Goal: Information Seeking & Learning: Understand process/instructions

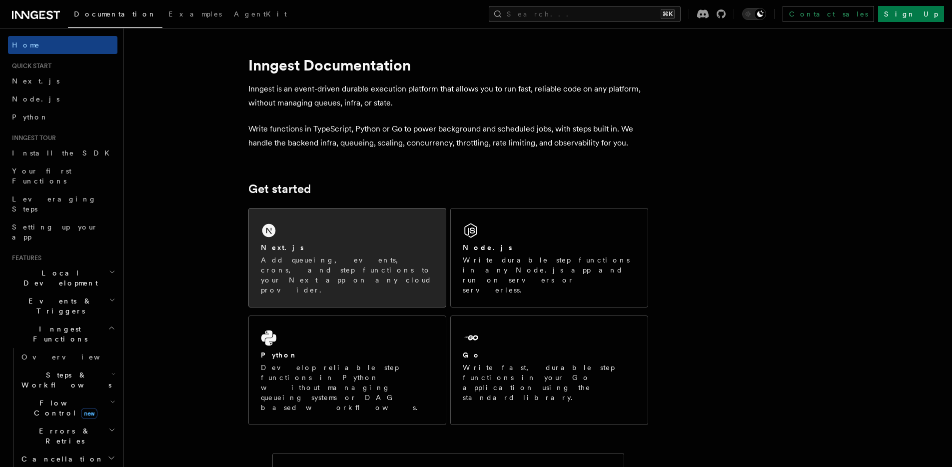
click at [298, 244] on div "Next.js" at bounding box center [347, 247] width 173 height 10
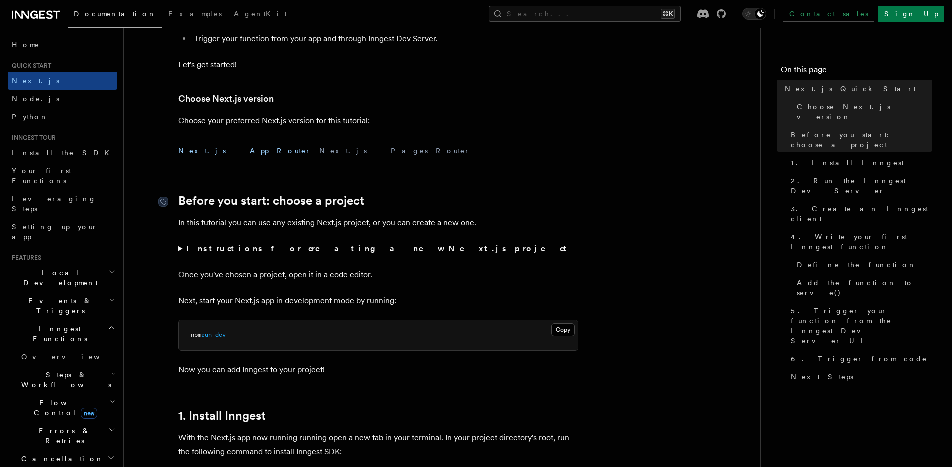
scroll to position [190, 0]
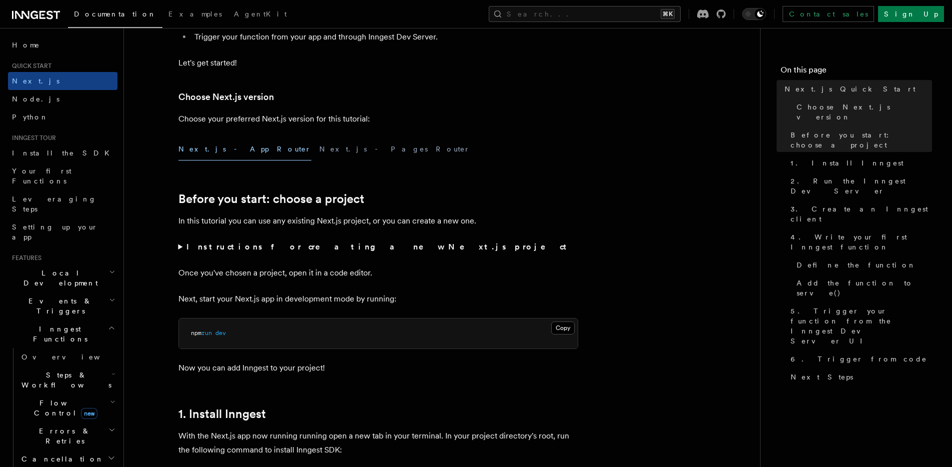
click at [178, 247] on summary "Instructions for creating a new Next.js project" at bounding box center [378, 247] width 400 height 14
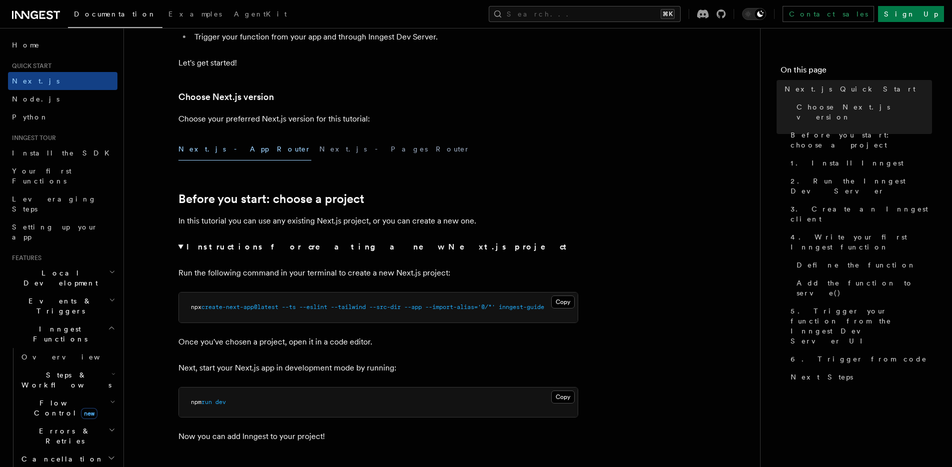
click at [181, 247] on summary "Instructions for creating a new Next.js project" at bounding box center [378, 247] width 400 height 14
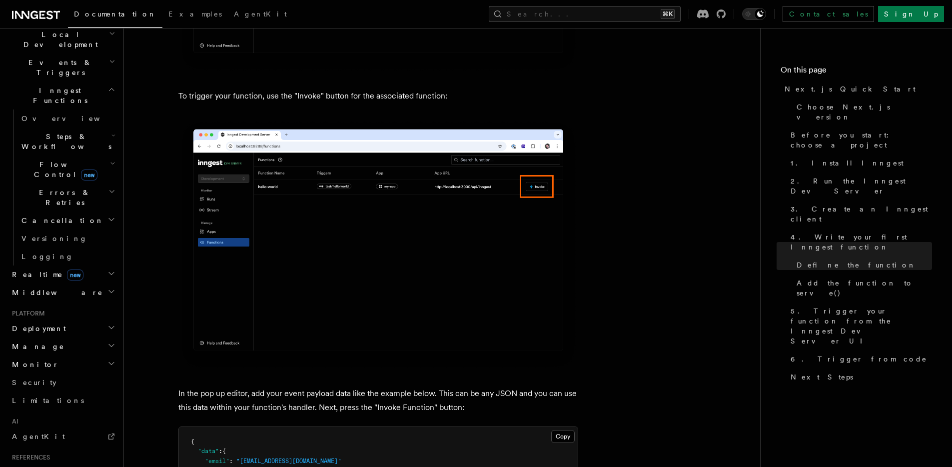
scroll to position [253, 0]
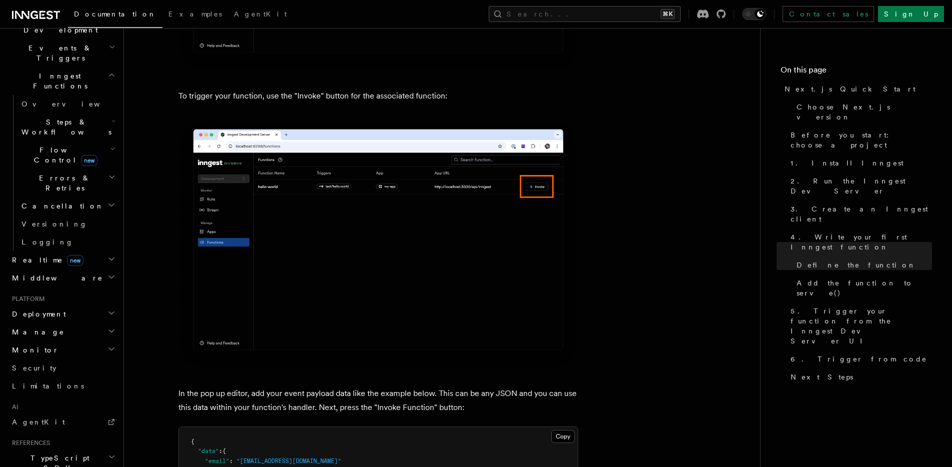
click at [46, 295] on li "Platform Deployment Manage Monitor Security Limitations" at bounding box center [62, 345] width 109 height 100
click at [49, 309] on span "Deployment" at bounding box center [37, 314] width 58 height 10
click at [60, 427] on span "Cloud Providers Setup" at bounding box center [63, 442] width 93 height 30
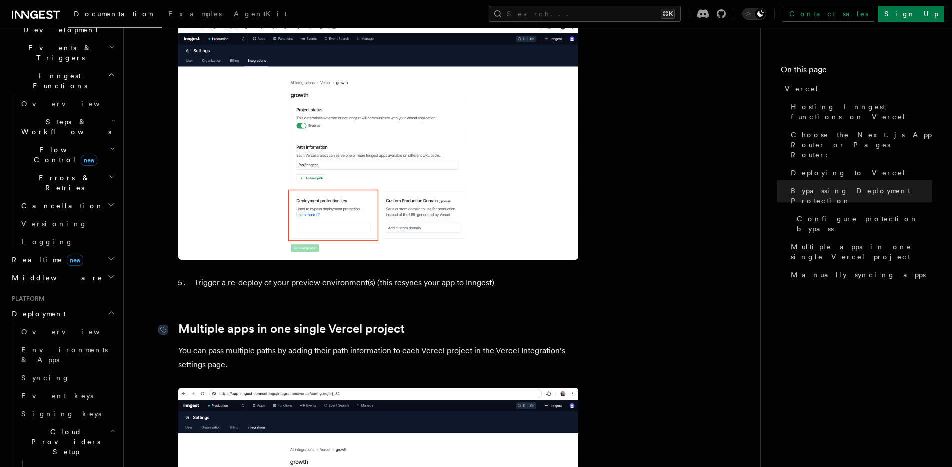
scroll to position [1231, 0]
